Goal: Navigation & Orientation: Find specific page/section

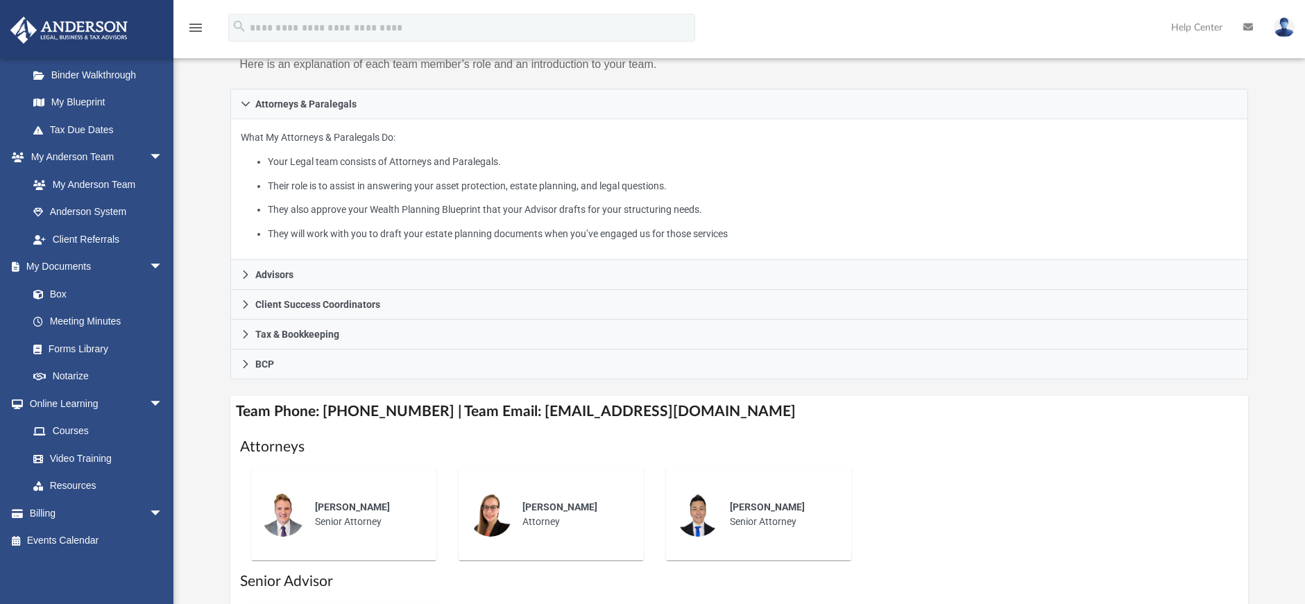
scroll to position [226, 0]
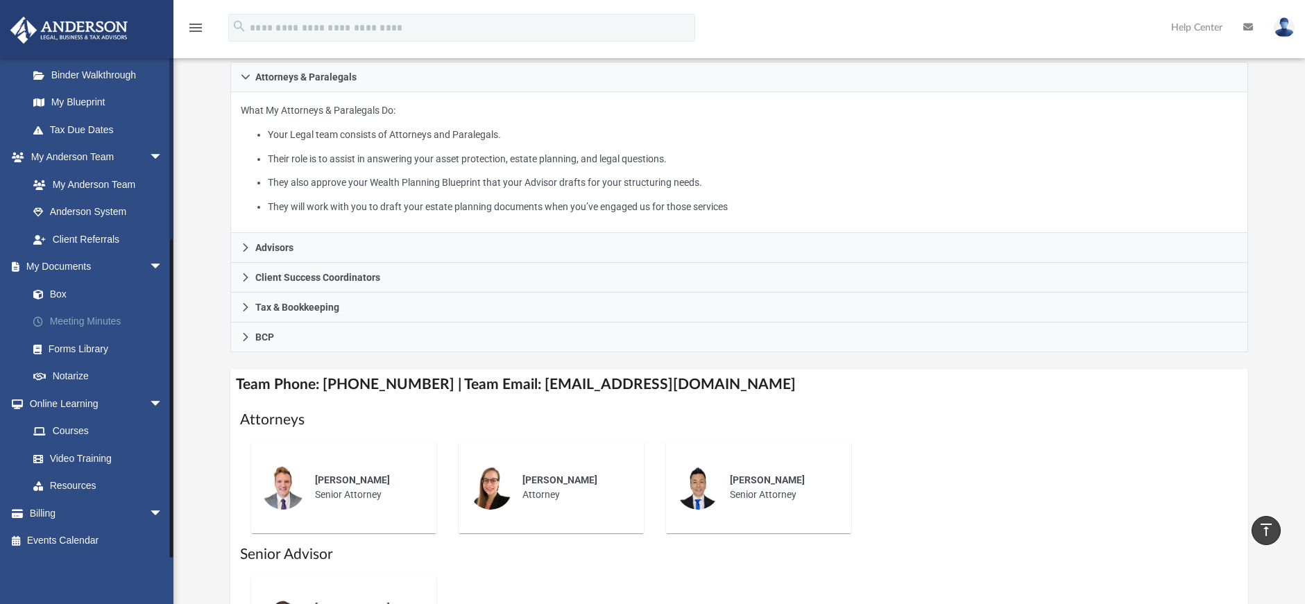
click at [105, 319] on link "Meeting Minutes" at bounding box center [101, 322] width 164 height 28
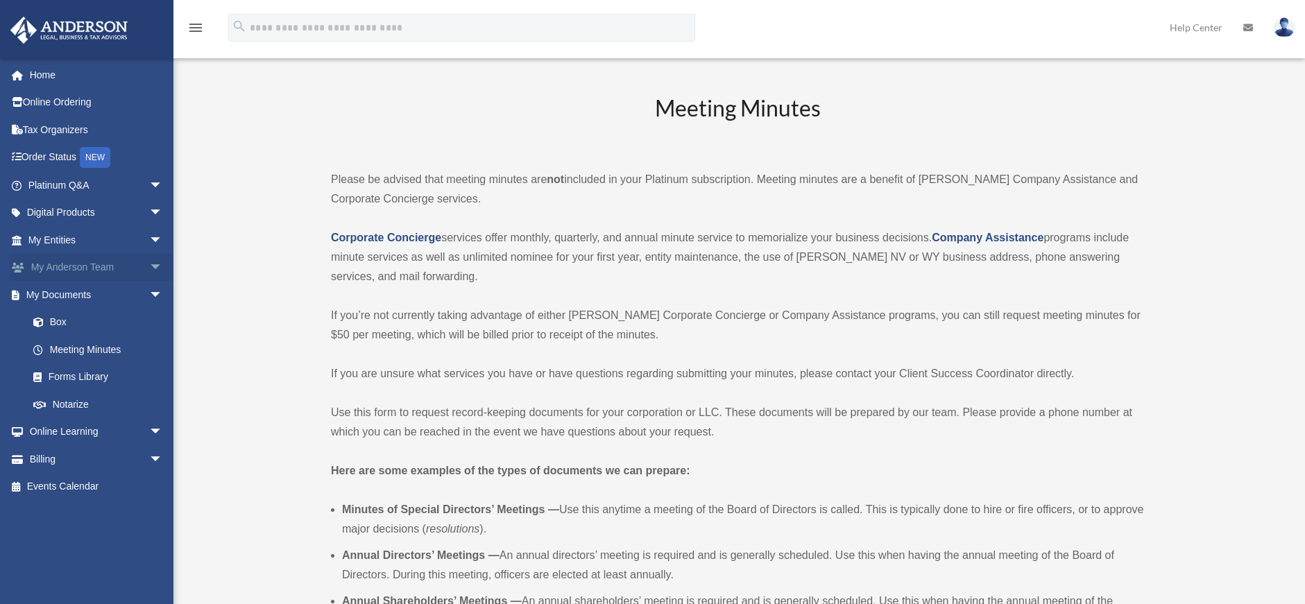
click at [75, 264] on link "My Anderson Team arrow_drop_down" at bounding box center [97, 268] width 174 height 28
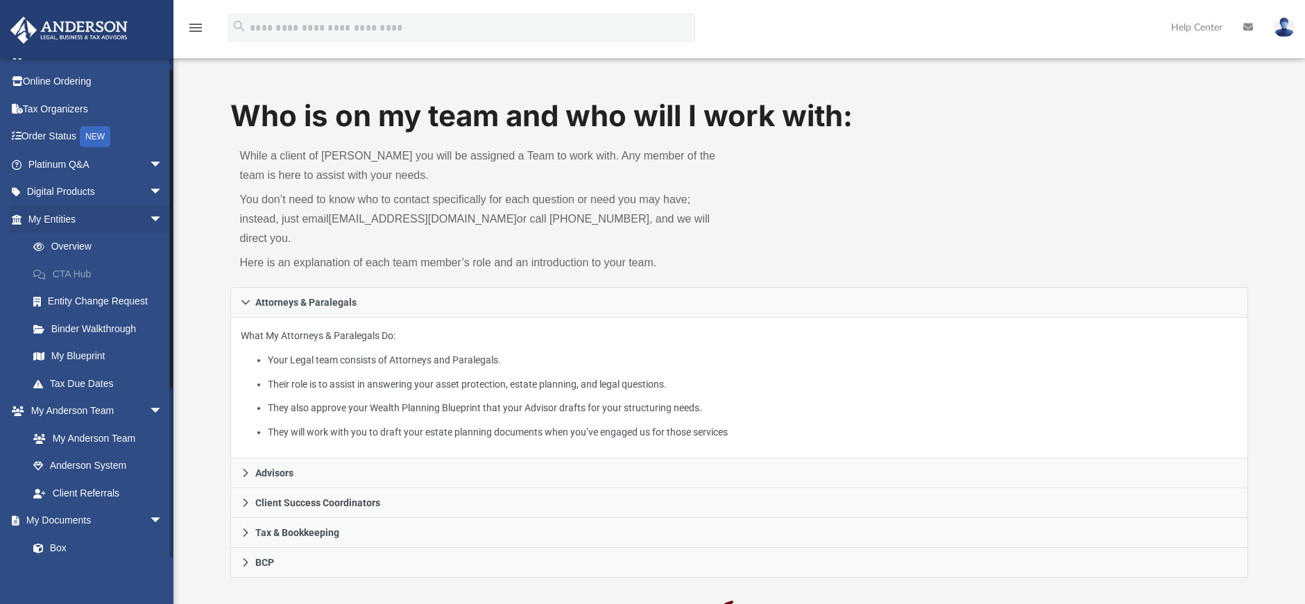
scroll to position [17, 0]
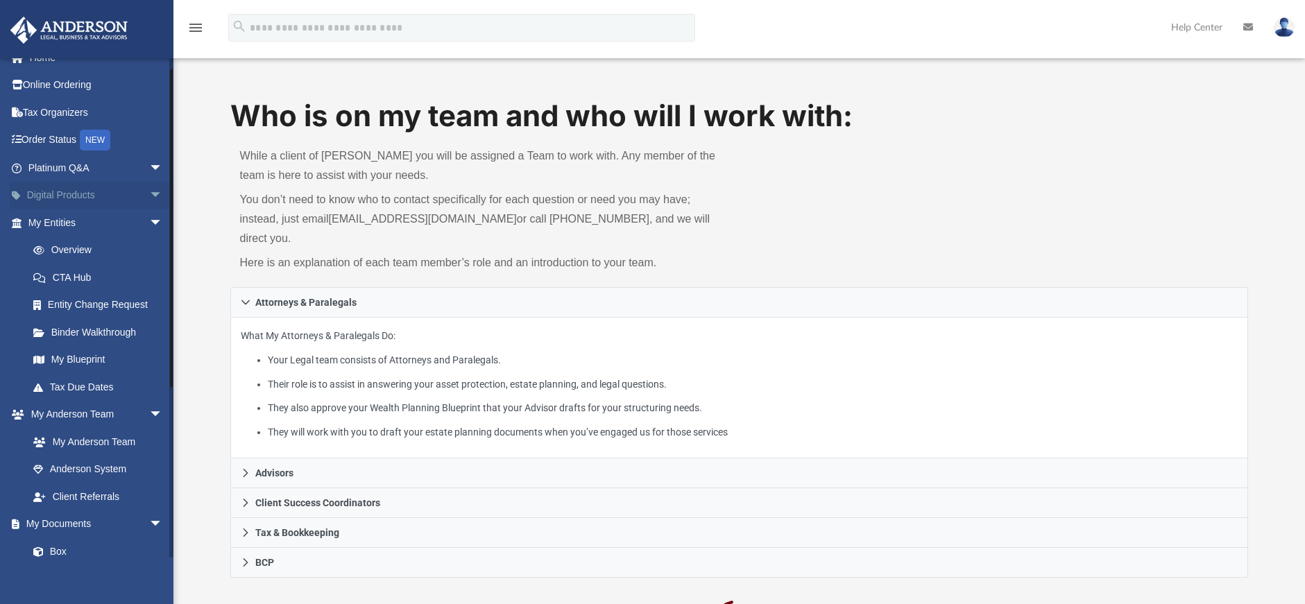
click at [149, 192] on span "arrow_drop_down" at bounding box center [163, 196] width 28 height 28
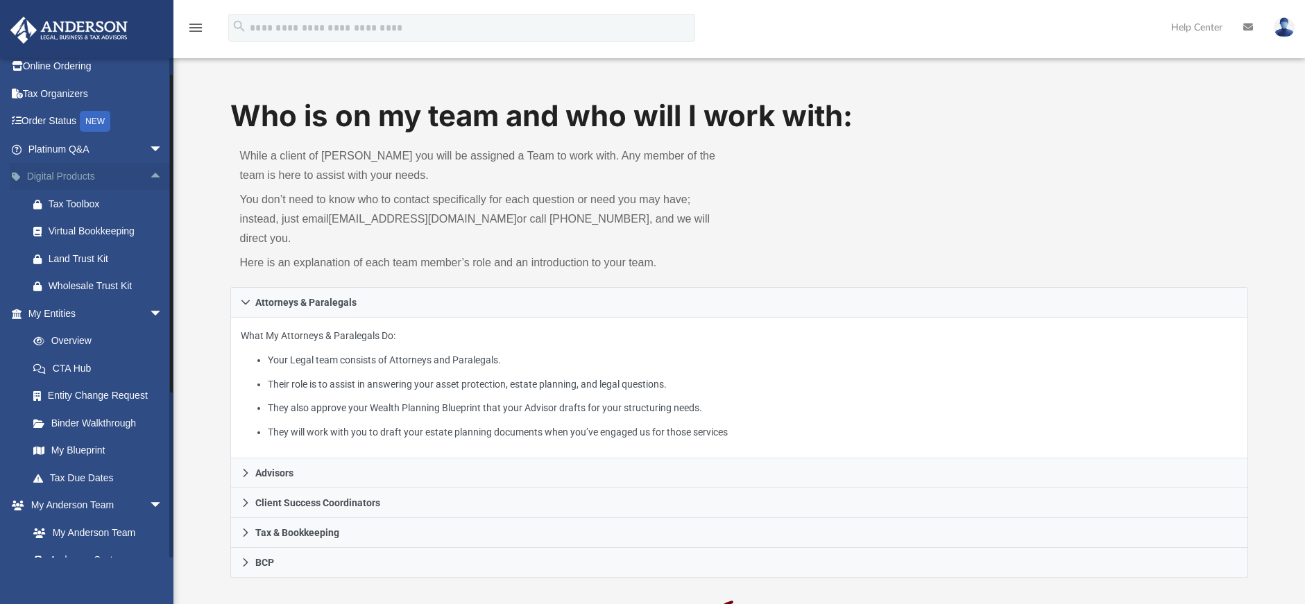
scroll to position [0, 0]
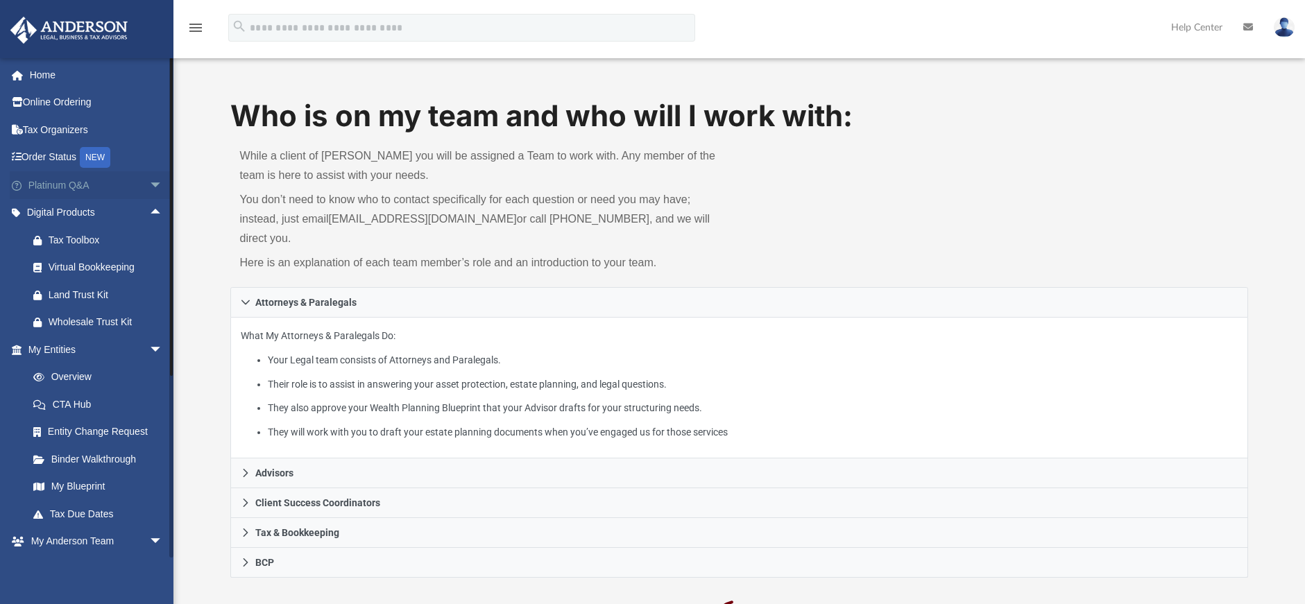
click at [65, 179] on link "Platinum Q&A arrow_drop_down" at bounding box center [97, 185] width 174 height 28
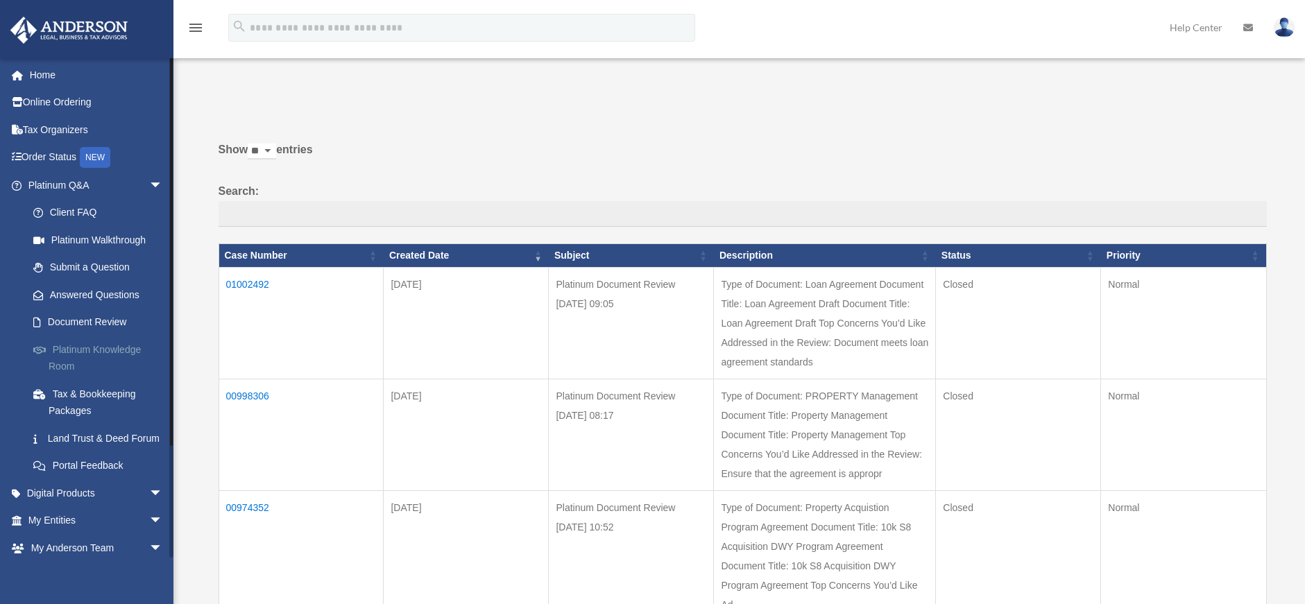
click at [67, 349] on link "Platinum Knowledge Room" at bounding box center [101, 358] width 164 height 44
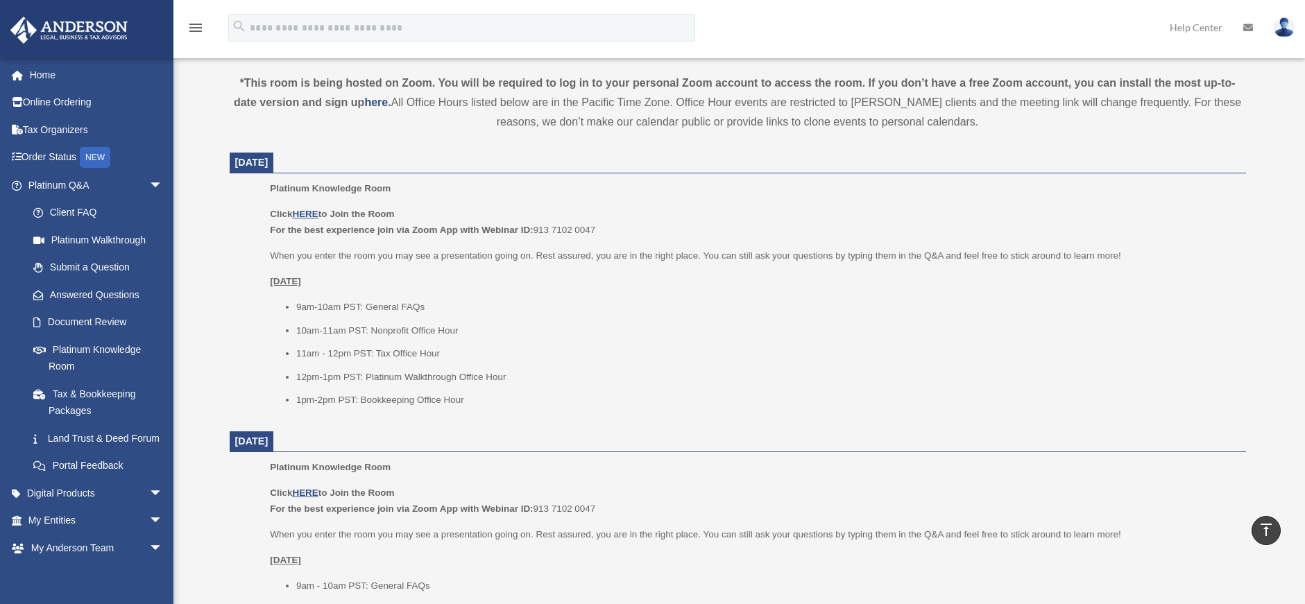
scroll to position [399, 0]
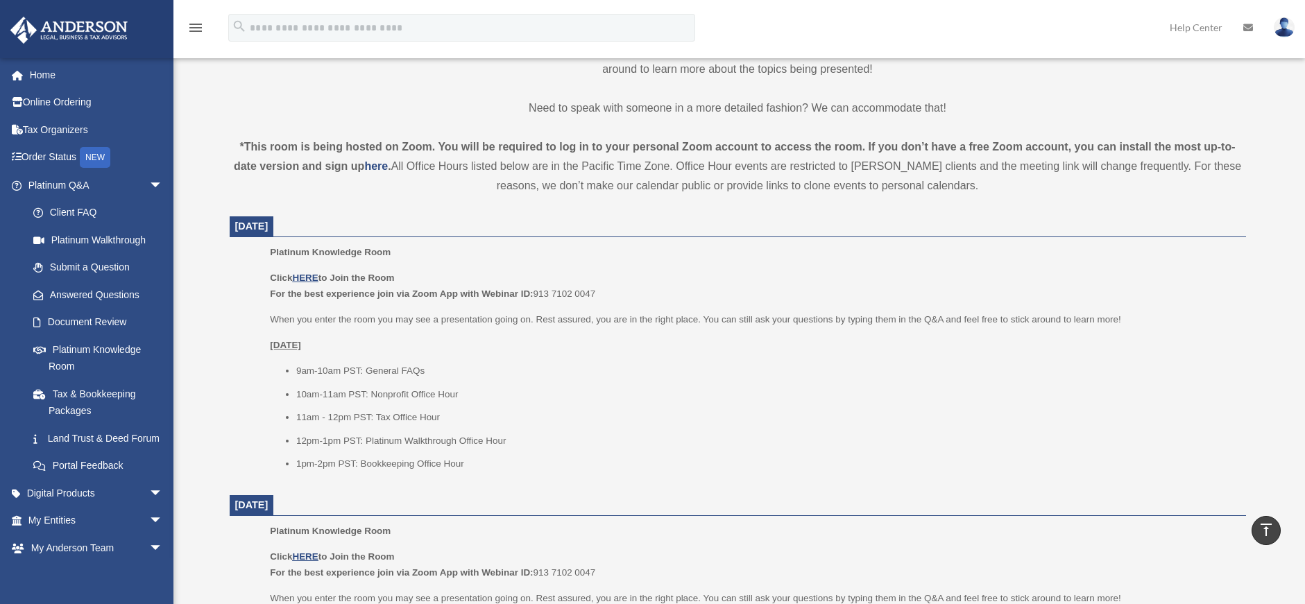
click at [310, 271] on p "Click HERE to Join the Room For the best experience join via Zoom App with Webi…" at bounding box center [753, 286] width 966 height 33
click at [311, 273] on u "HERE" at bounding box center [305, 278] width 26 height 10
